Goal: Book appointment/travel/reservation

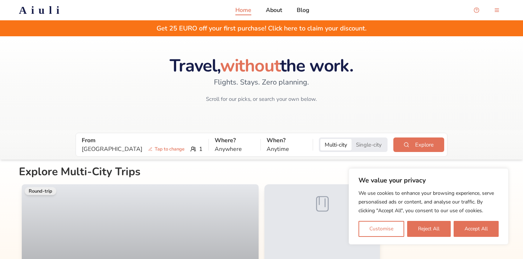
scroll to position [13, 0]
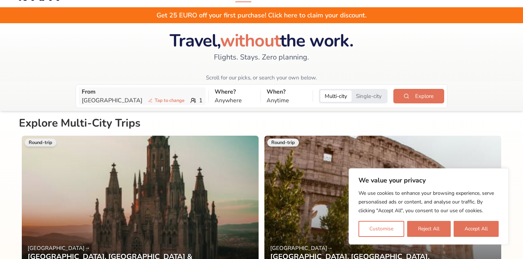
click at [132, 96] on p "Gothenburg Tap to change" at bounding box center [135, 100] width 106 height 9
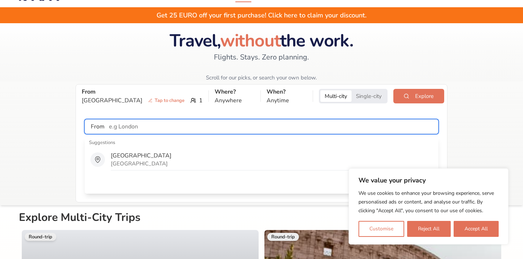
drag, startPoint x: 145, startPoint y: 126, endPoint x: 104, endPoint y: 126, distance: 40.3
click at [105, 126] on input "text" at bounding box center [271, 126] width 333 height 15
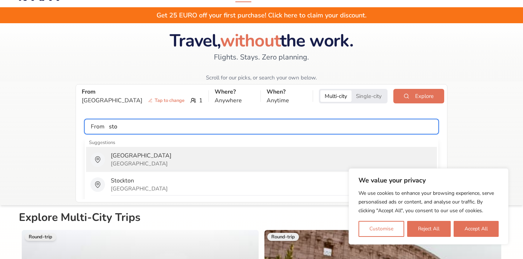
type input "[GEOGRAPHIC_DATA]"
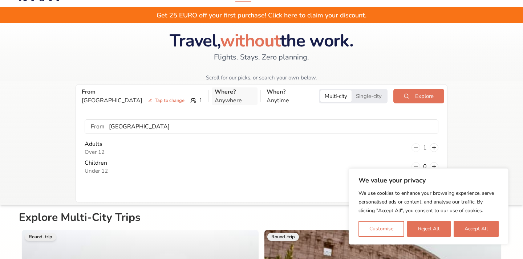
click at [215, 97] on p "Anywhere" at bounding box center [235, 100] width 40 height 9
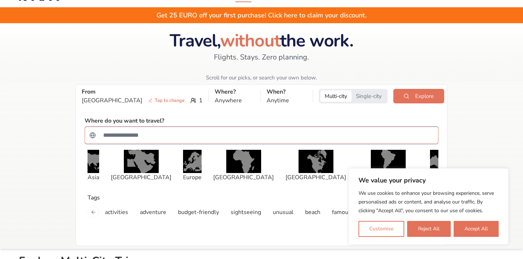
click at [170, 129] on input "Search for a country" at bounding box center [266, 135] width 335 height 15
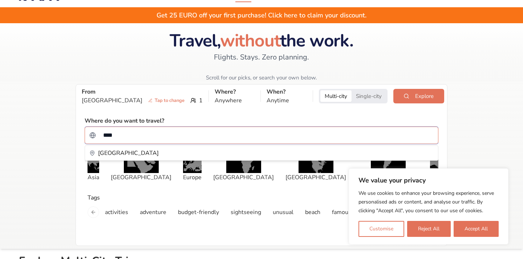
type input "*****"
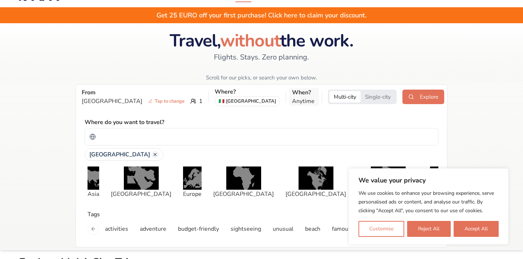
click at [292, 98] on p "Anytime" at bounding box center [304, 101] width 24 height 9
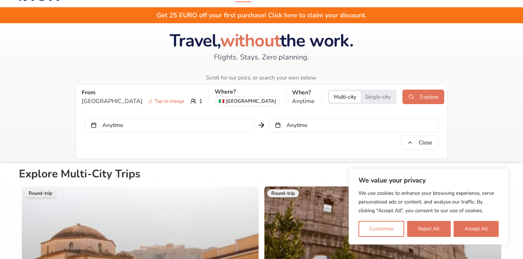
click at [120, 126] on button "Anytime" at bounding box center [170, 125] width 170 height 15
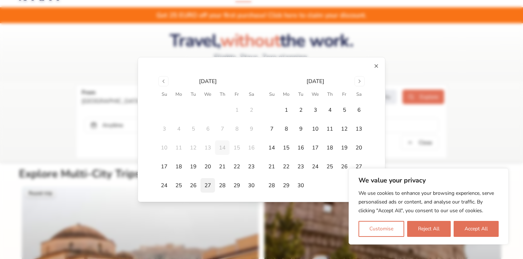
click at [207, 186] on button "27" at bounding box center [207, 185] width 15 height 15
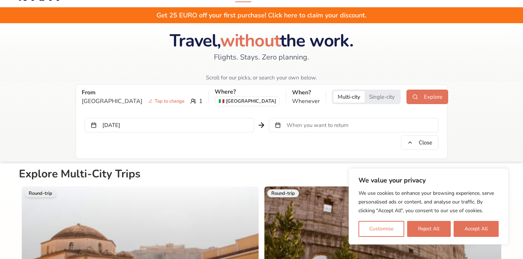
click at [286, 125] on span "When you want to return" at bounding box center [317, 125] width 62 height 7
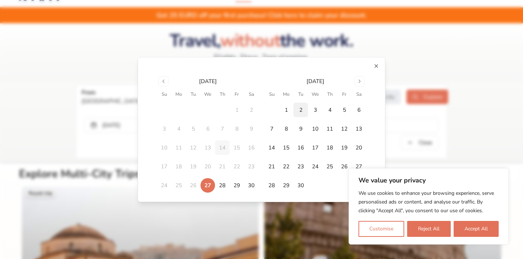
click at [303, 111] on button "2" at bounding box center [300, 110] width 15 height 15
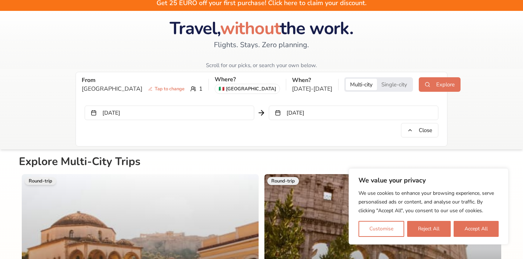
scroll to position [31, 0]
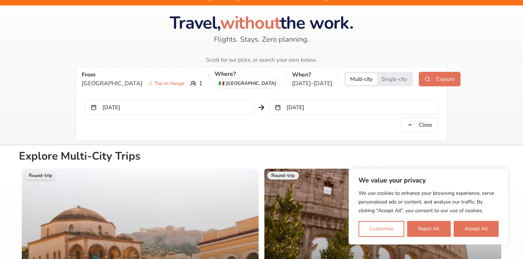
click at [377, 78] on button "Single-city" at bounding box center [394, 79] width 34 height 12
click at [419, 79] on button "Explore" at bounding box center [440, 79] width 42 height 15
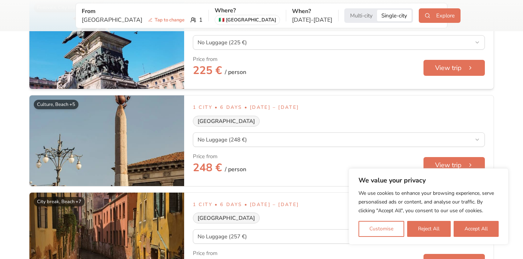
scroll to position [195, 0]
